Goal: Task Accomplishment & Management: Manage account settings

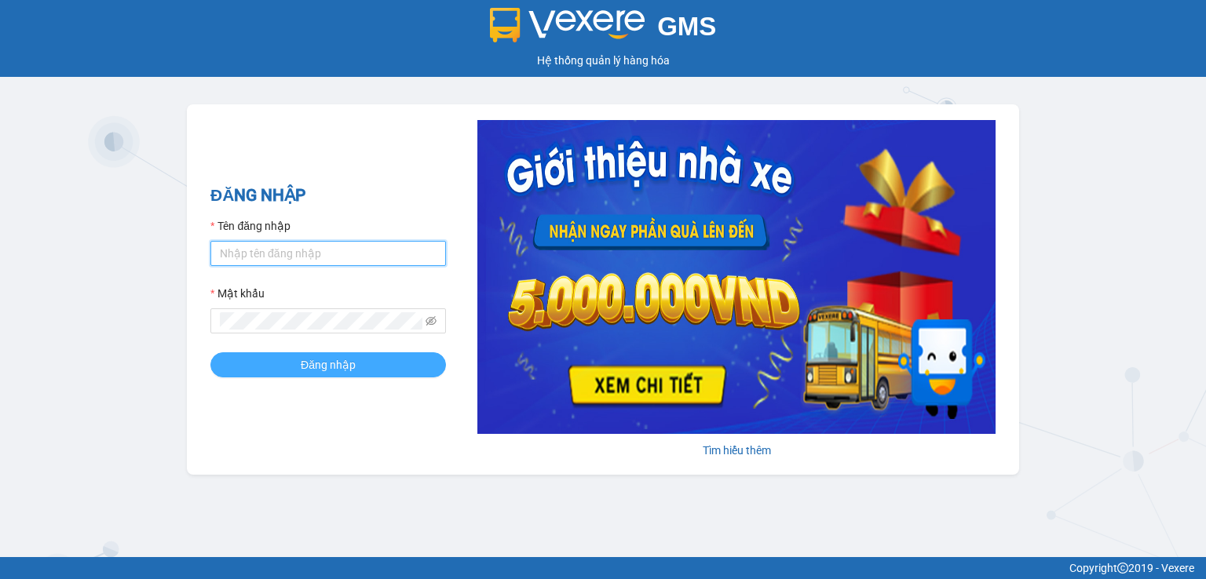
type input "kimlan.thanhcong"
click at [339, 374] on span "Đăng nhập" at bounding box center [328, 364] width 55 height 17
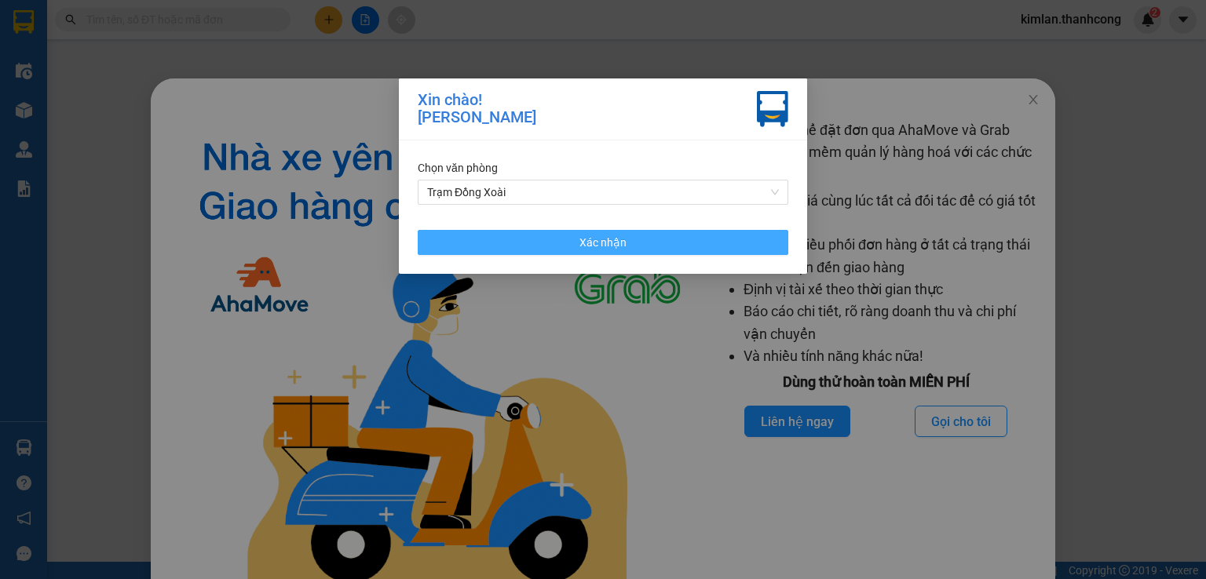
click at [716, 243] on button "Xác nhận" at bounding box center [603, 242] width 371 height 25
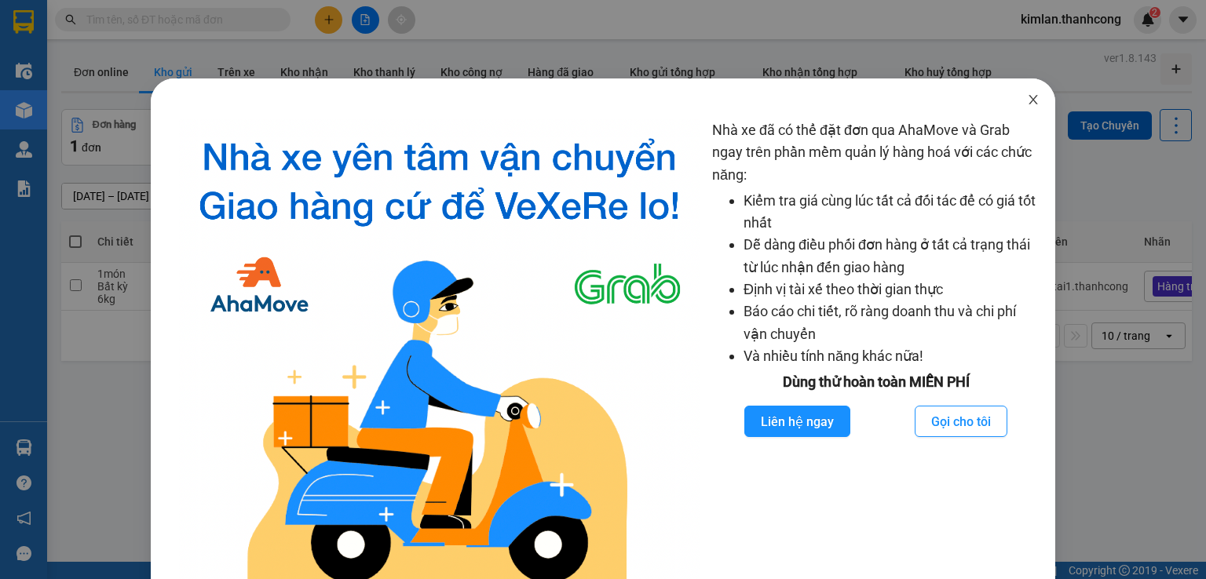
click at [1013, 103] on span "Close" at bounding box center [1033, 101] width 44 height 44
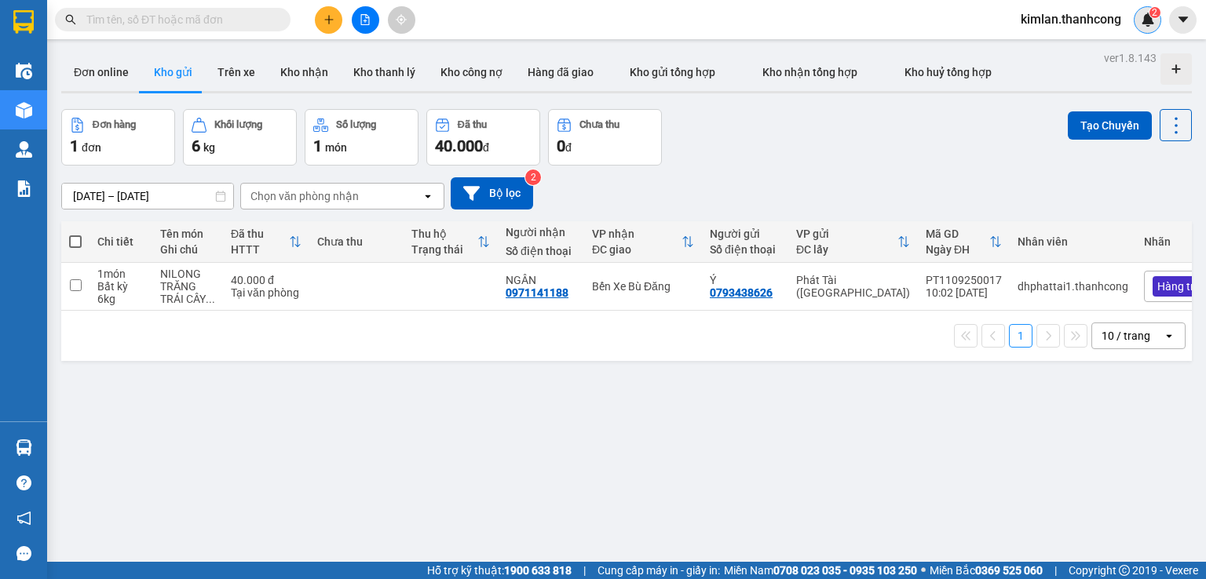
click at [1145, 25] on img at bounding box center [1148, 20] width 14 height 14
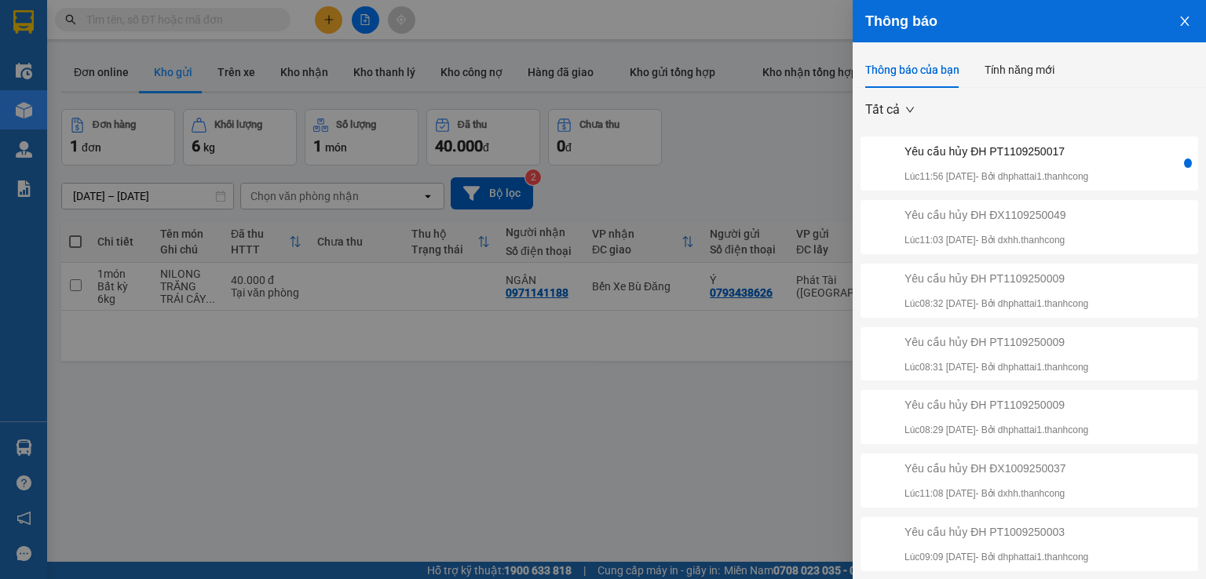
click at [1071, 159] on div "Yêu cầu hủy ĐH PT1109250017" at bounding box center [997, 151] width 184 height 17
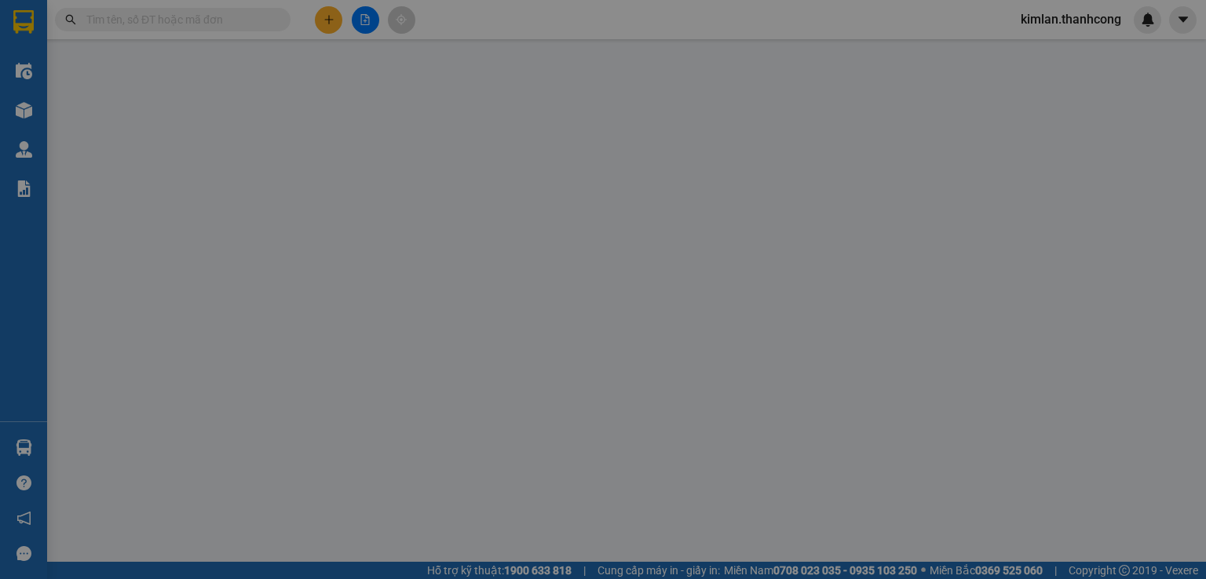
type input "0971141188"
type input "NGÂN"
type input "0793438626"
type input "Ý"
type input "40.000"
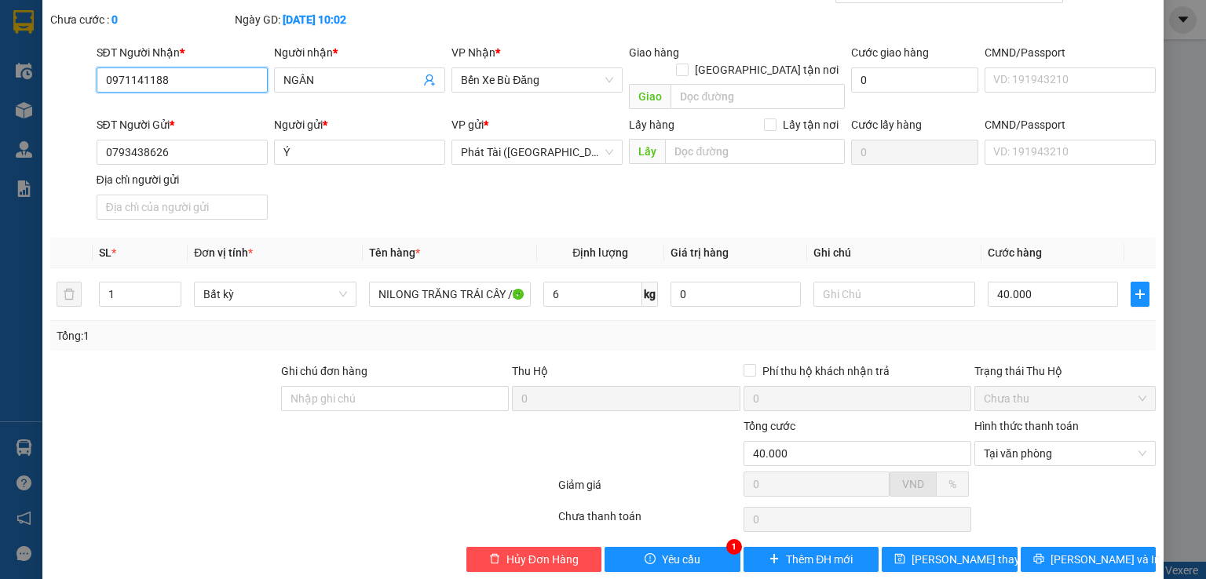
scroll to position [84, 0]
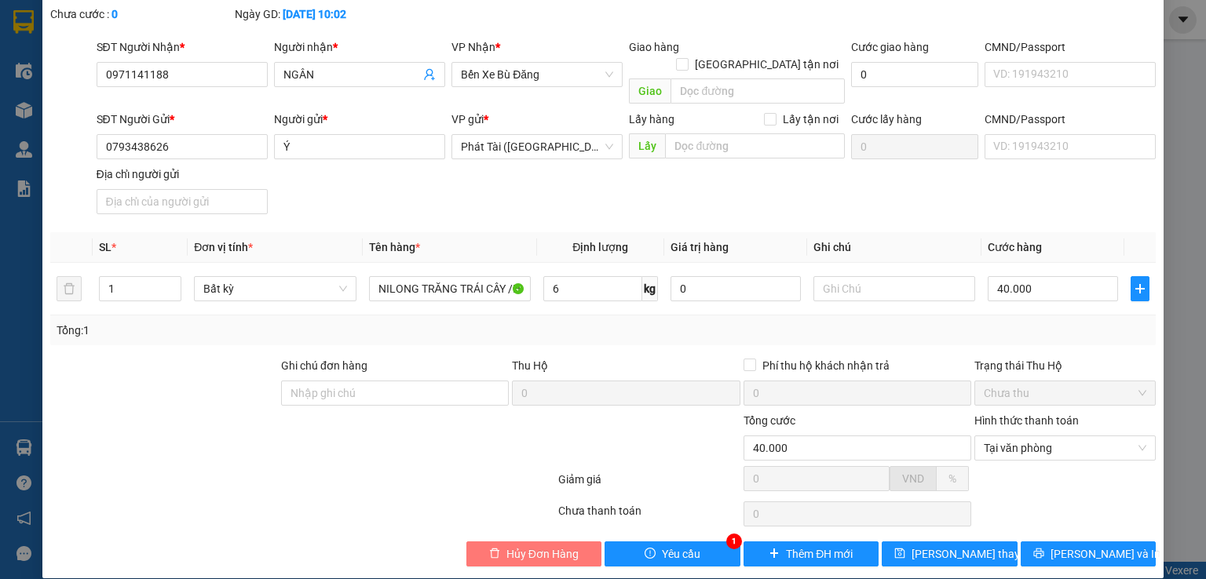
click at [551, 546] on span "Hủy Đơn Hàng" at bounding box center [542, 554] width 72 height 17
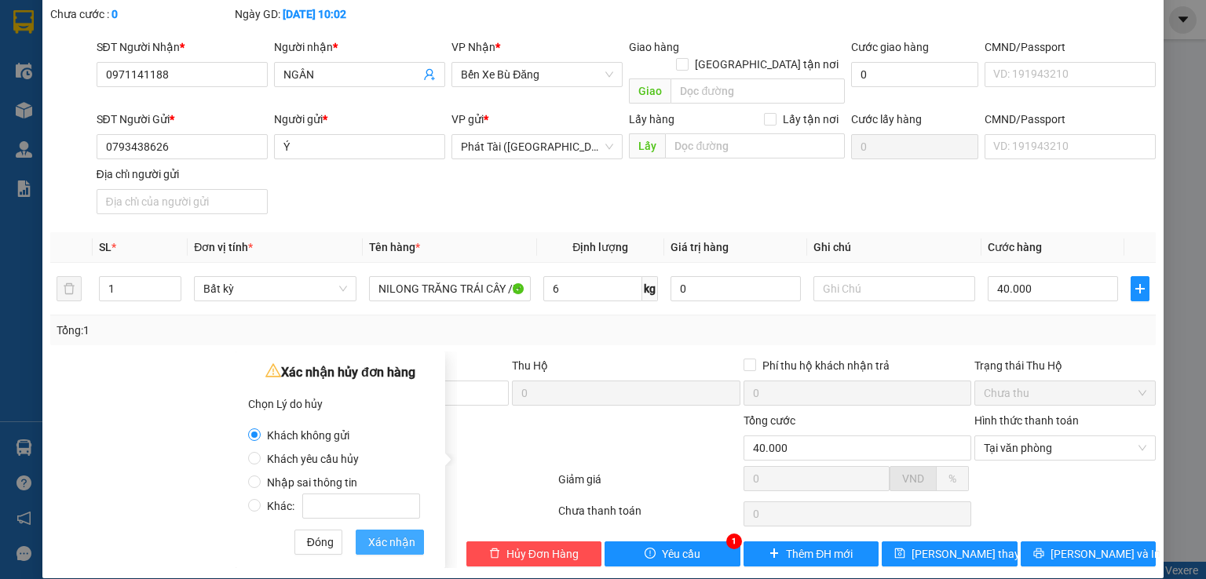
click at [385, 543] on span "Xác nhận" at bounding box center [391, 542] width 47 height 17
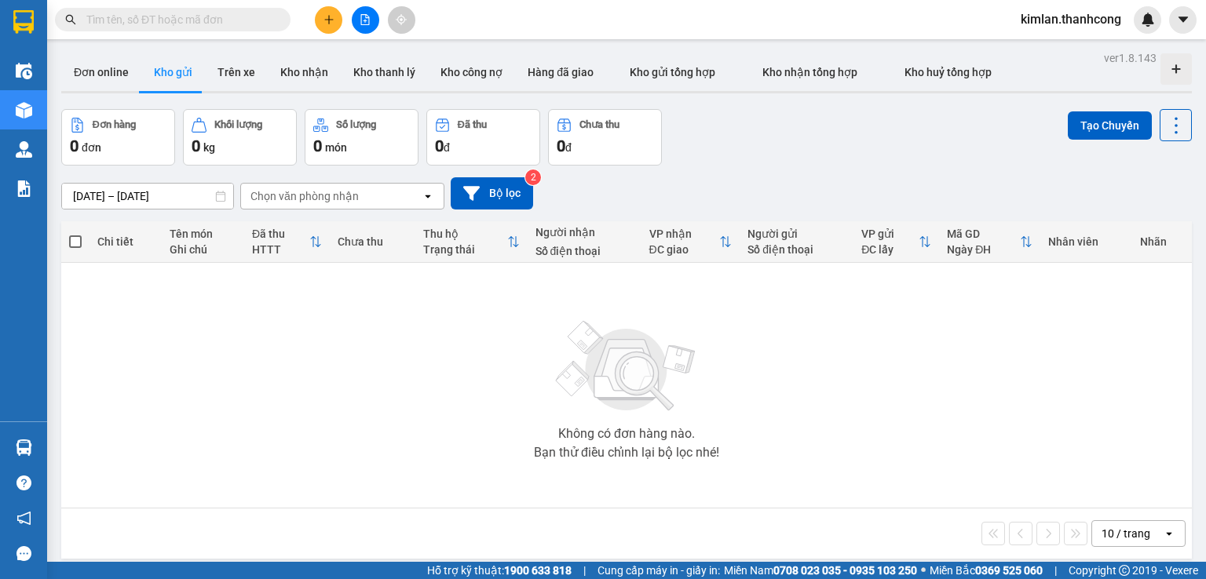
click at [200, 356] on div "Không có đơn hàng nào. Bạn thử điều chỉnh lại bộ lọc nhé!" at bounding box center [626, 386] width 1115 height 236
